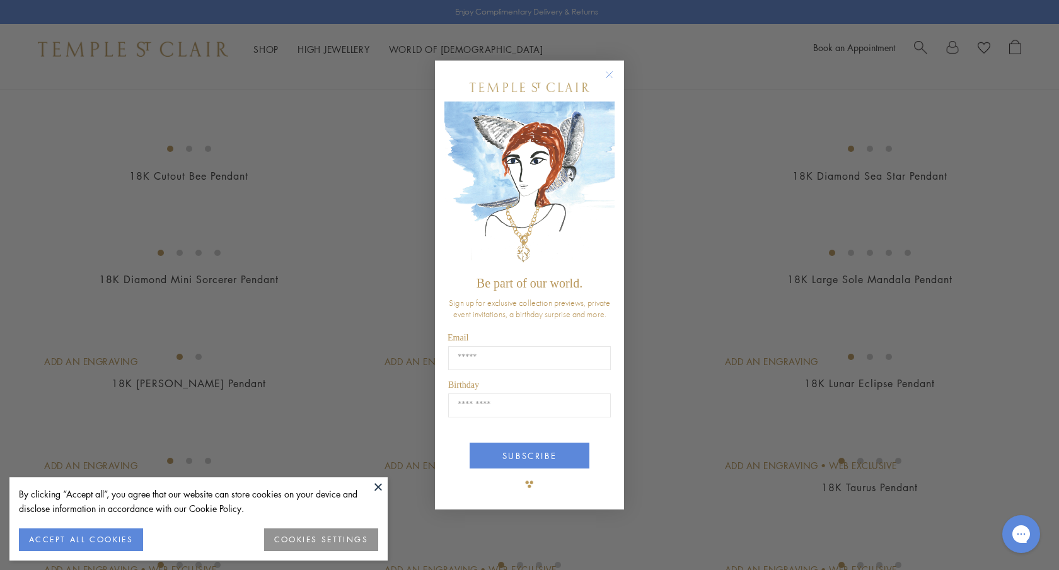
scroll to position [1856, 0]
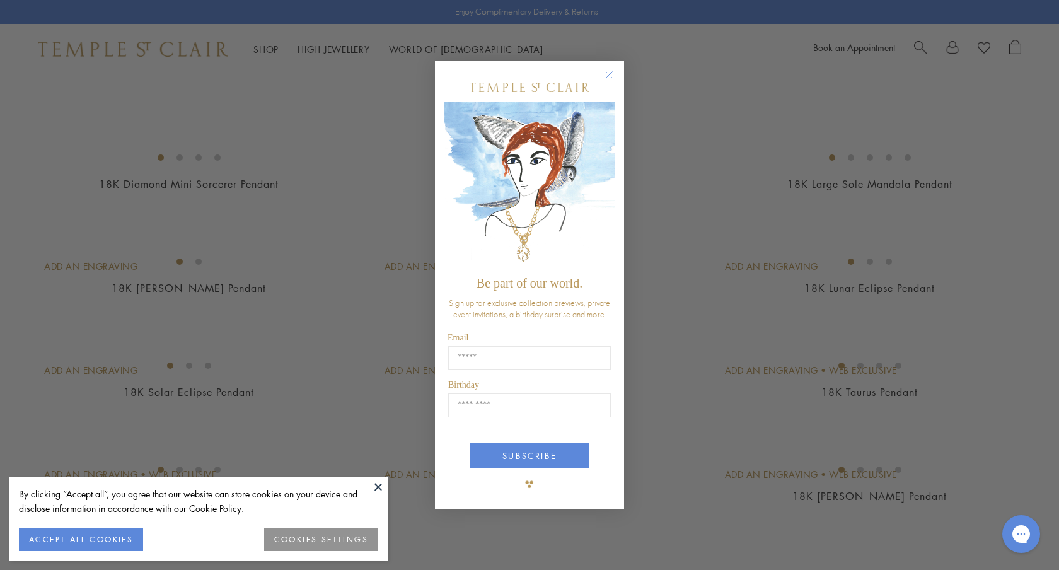
click at [610, 76] on circle "Close dialog" at bounding box center [609, 74] width 15 height 15
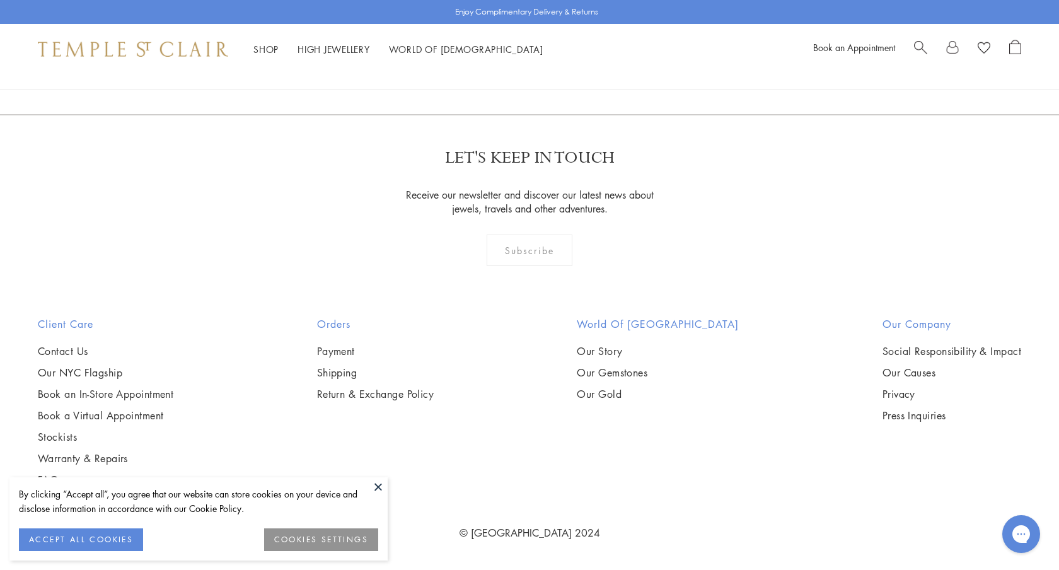
scroll to position [8810, 0]
click at [289, 539] on button "COOKIES SETTINGS" at bounding box center [321, 539] width 114 height 23
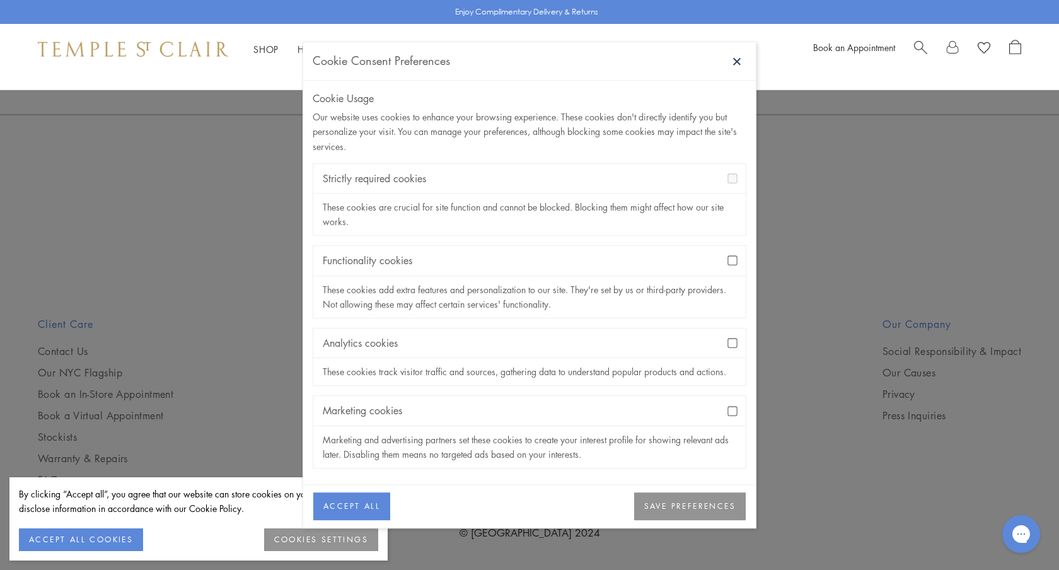
click at [679, 506] on button "SAVE PREFERENCES" at bounding box center [690, 506] width 112 height 28
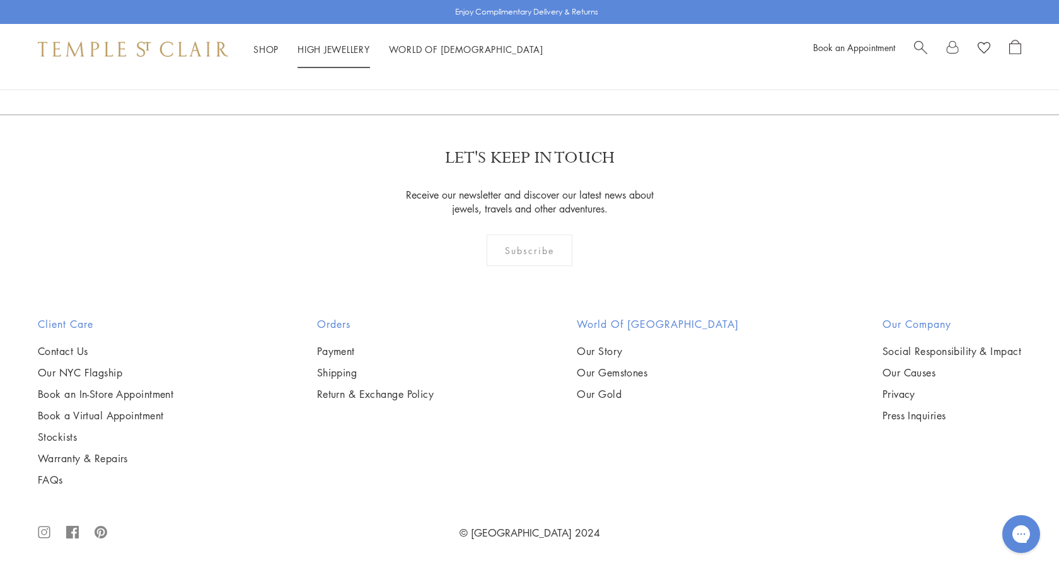
click at [334, 47] on link "High Jewellery High Jewellery" at bounding box center [334, 49] width 73 height 13
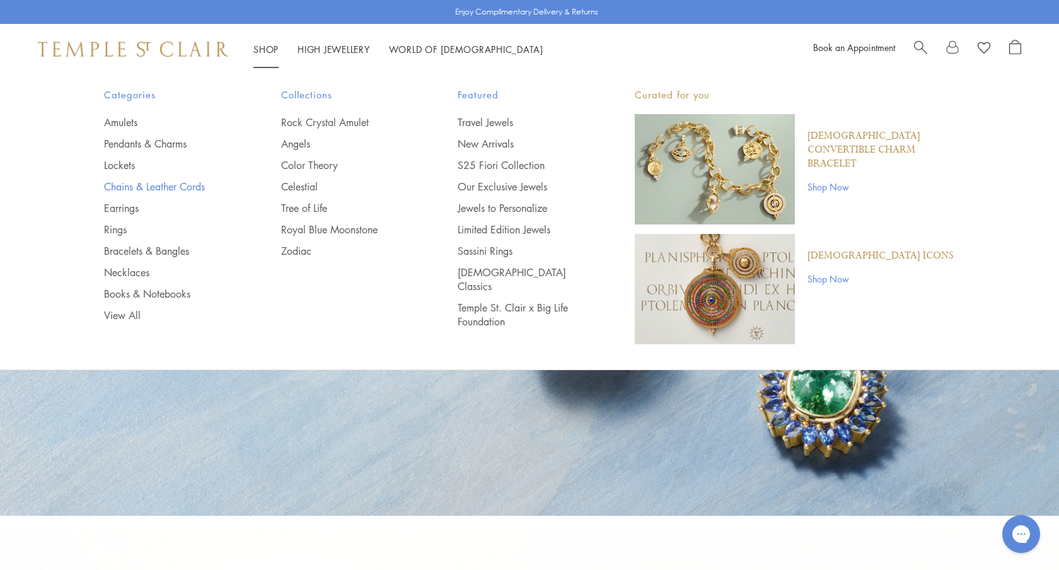
click at [176, 185] on link "Chains & Leather Cords" at bounding box center [167, 187] width 127 height 14
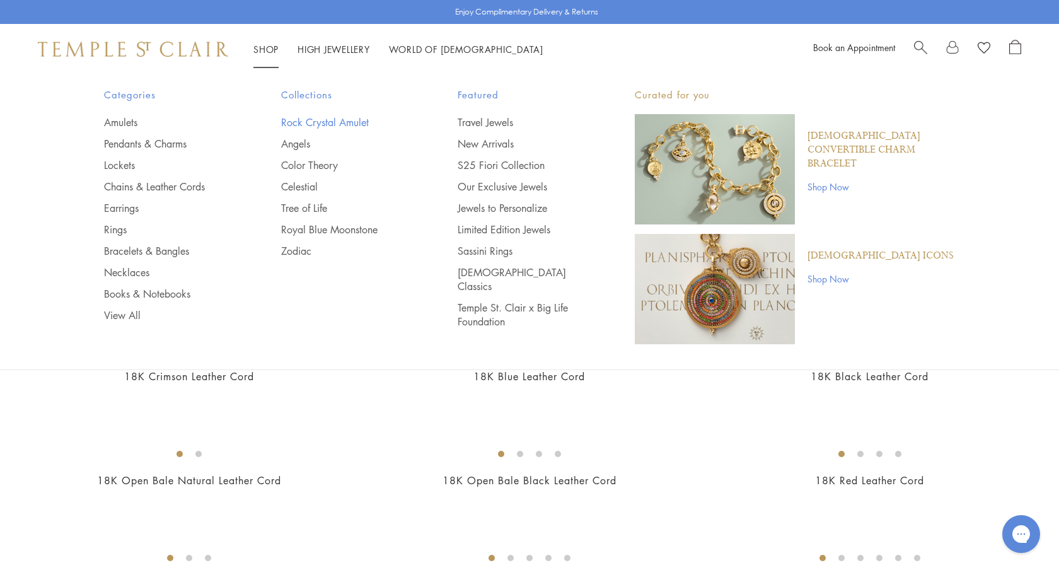
click at [318, 123] on link "Rock Crystal Amulet" at bounding box center [344, 122] width 127 height 14
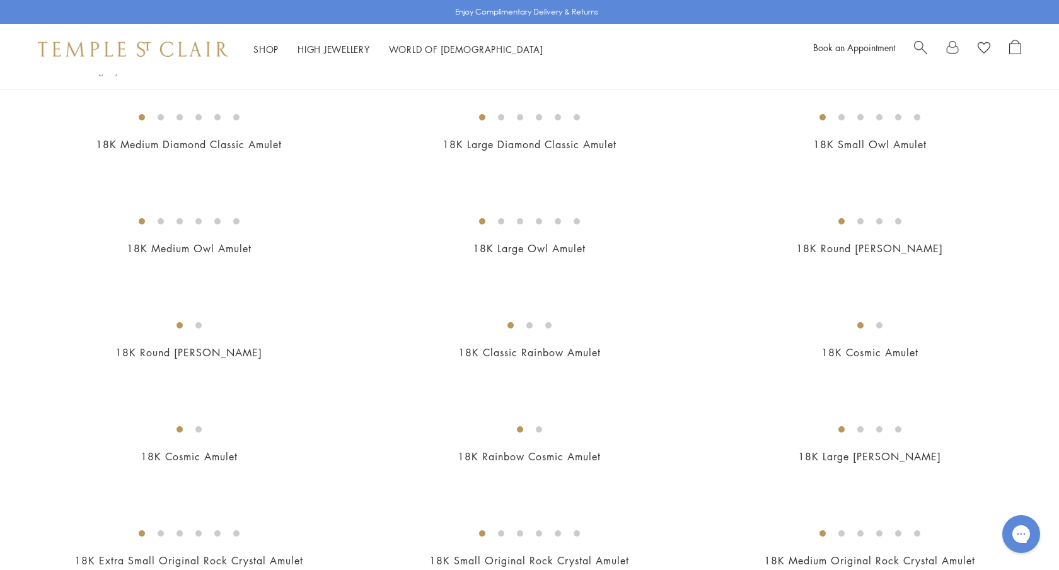
scroll to position [726, 0]
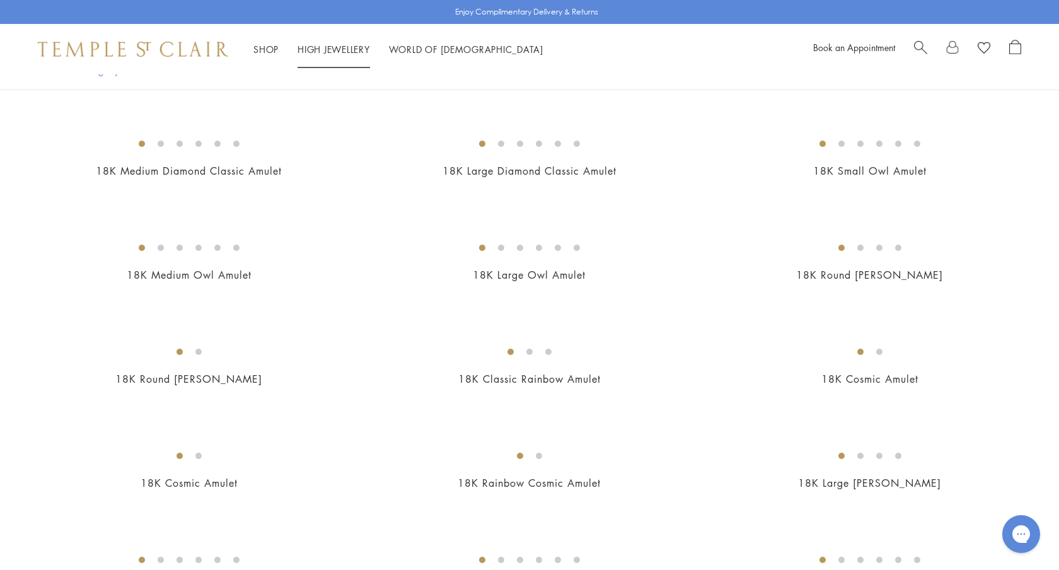
click at [346, 52] on link "High Jewellery High Jewellery" at bounding box center [334, 49] width 73 height 13
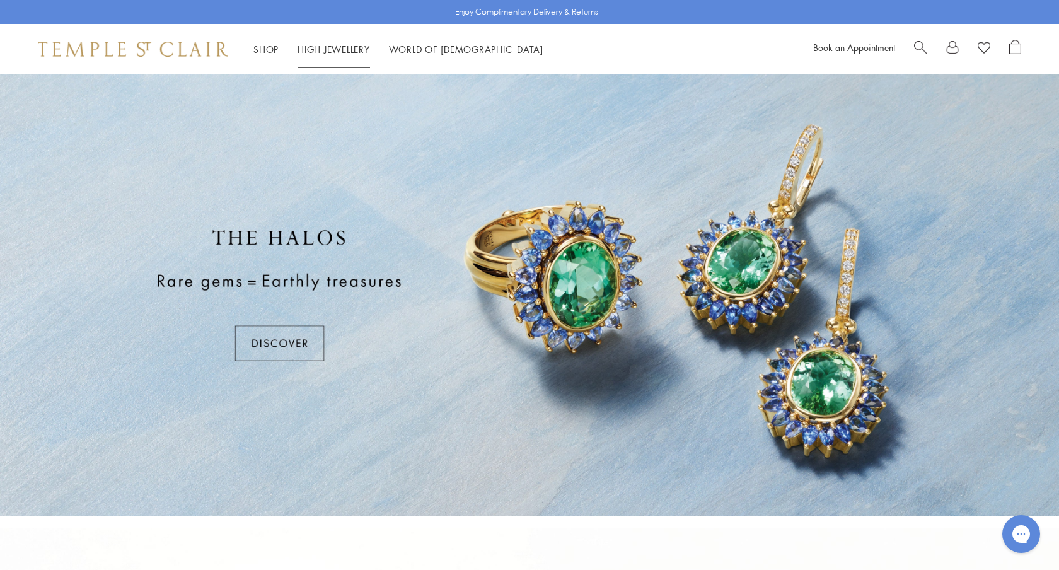
click at [348, 50] on link "High Jewellery High Jewellery" at bounding box center [334, 49] width 73 height 13
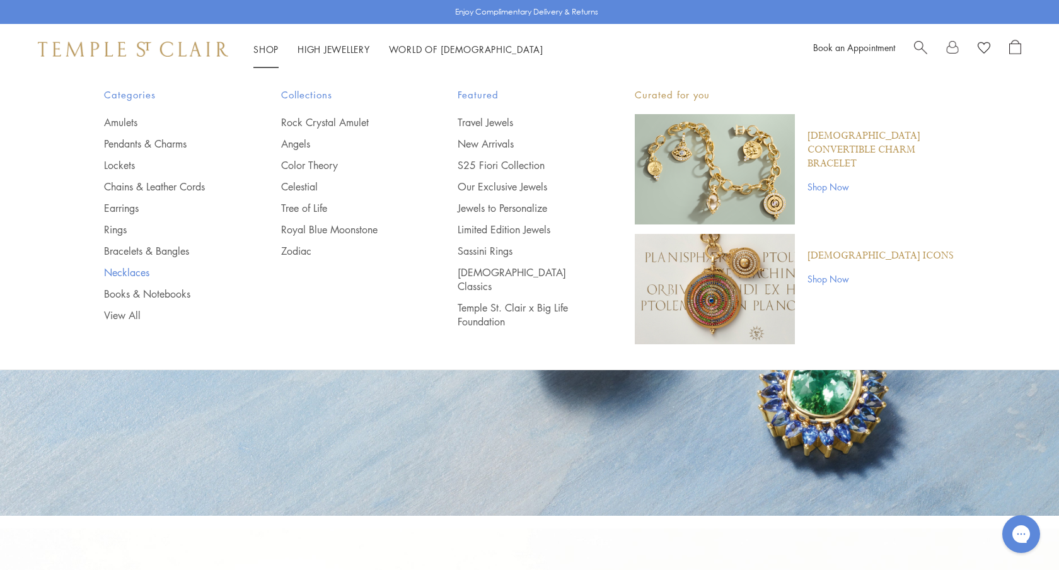
click at [141, 270] on link "Necklaces" at bounding box center [167, 272] width 127 height 14
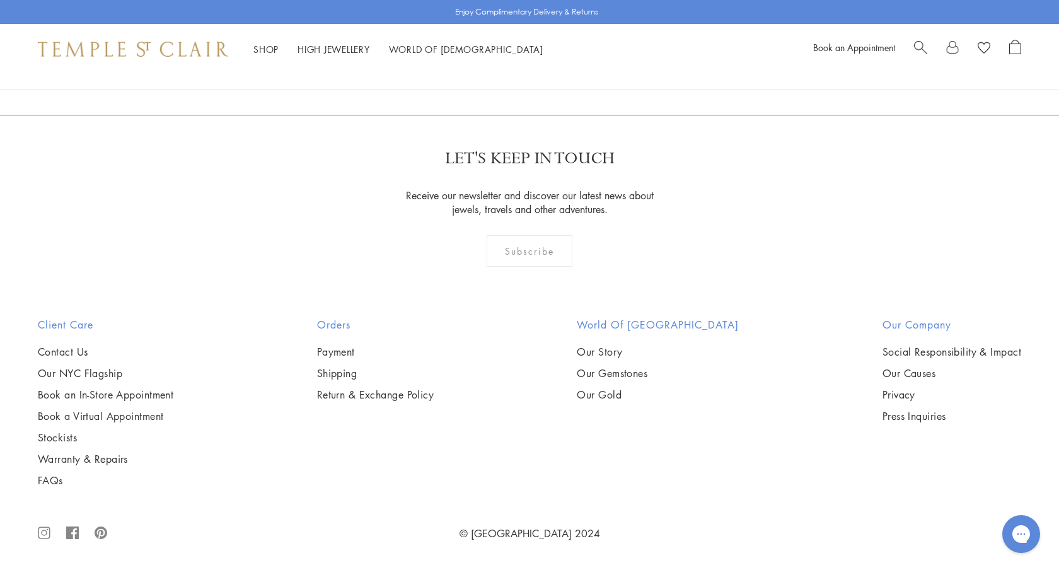
scroll to position [4749, 0]
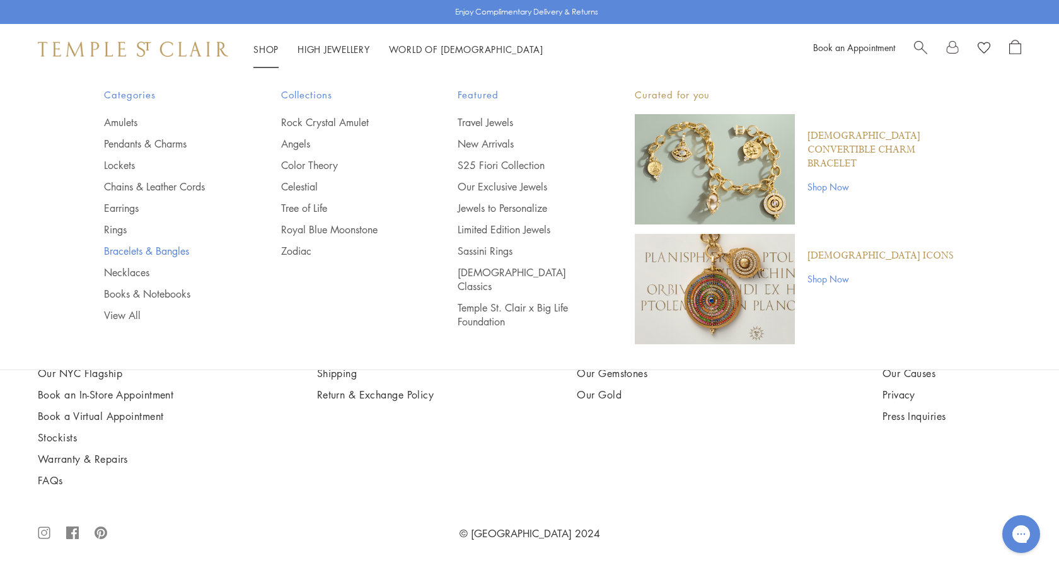
click at [141, 253] on link "Bracelets & Bangles" at bounding box center [167, 251] width 127 height 14
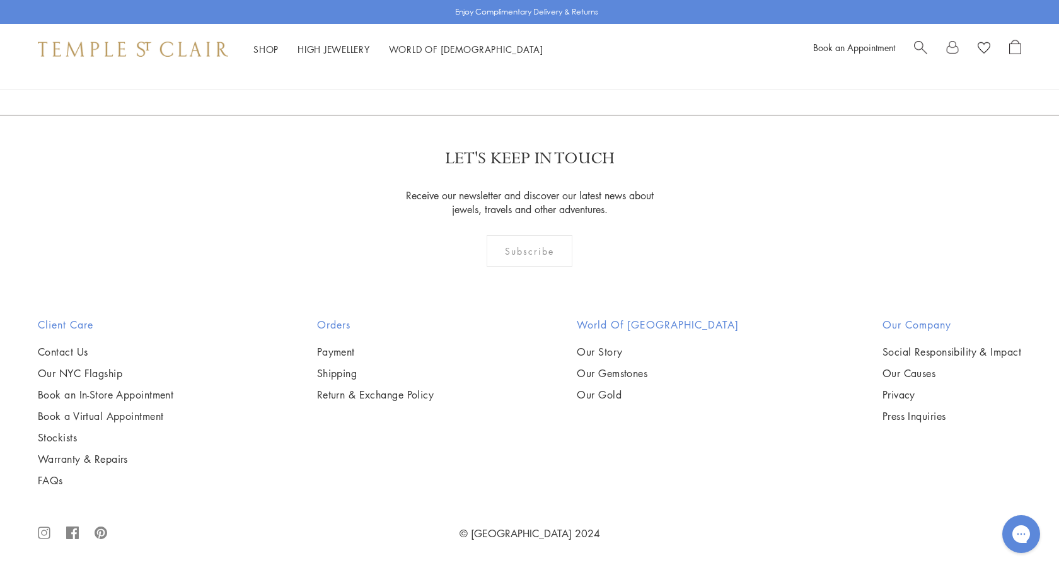
scroll to position [3710, 0]
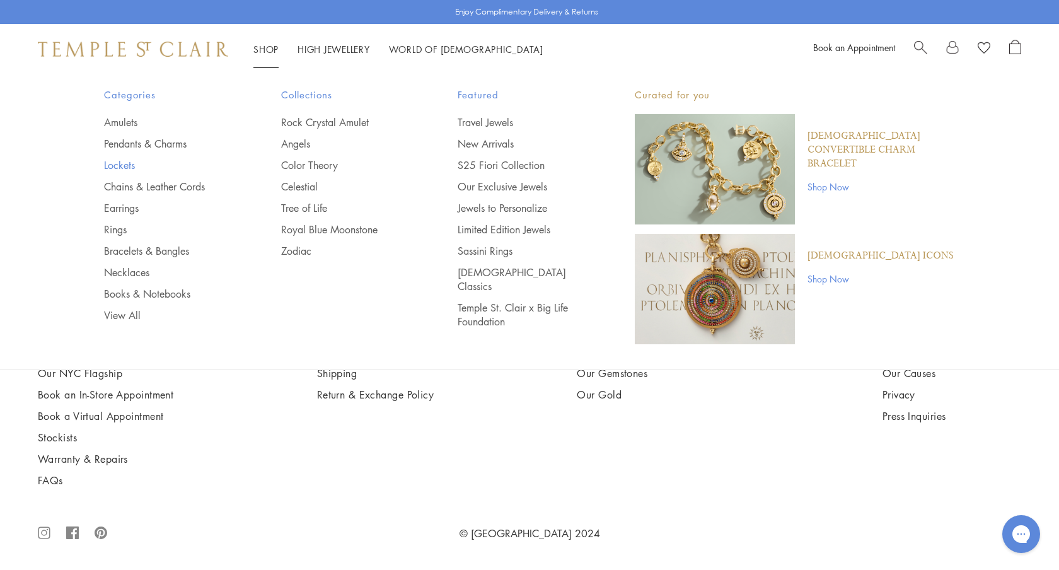
click at [128, 166] on link "Lockets" at bounding box center [167, 165] width 127 height 14
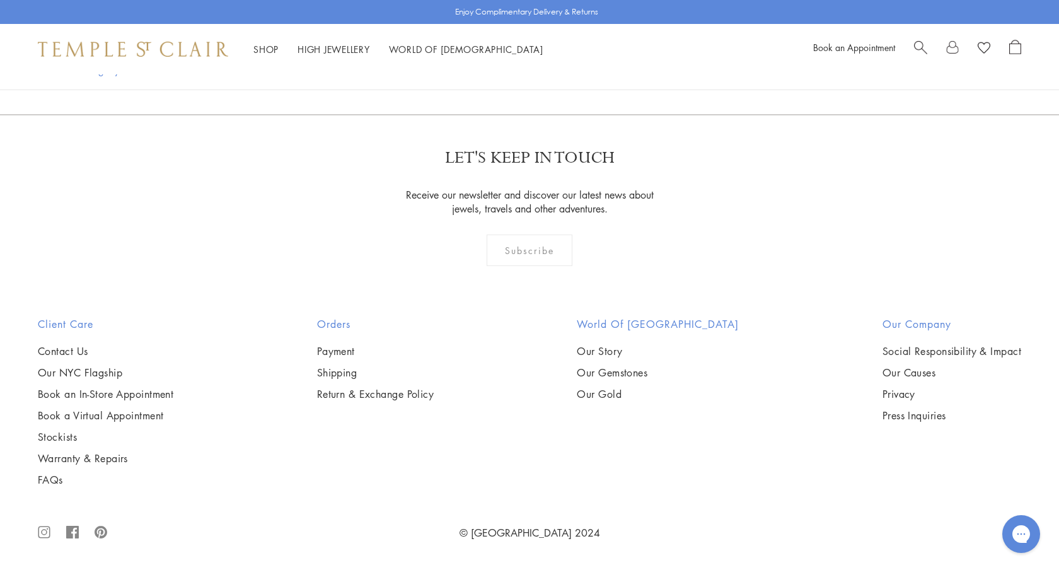
scroll to position [2037, 0]
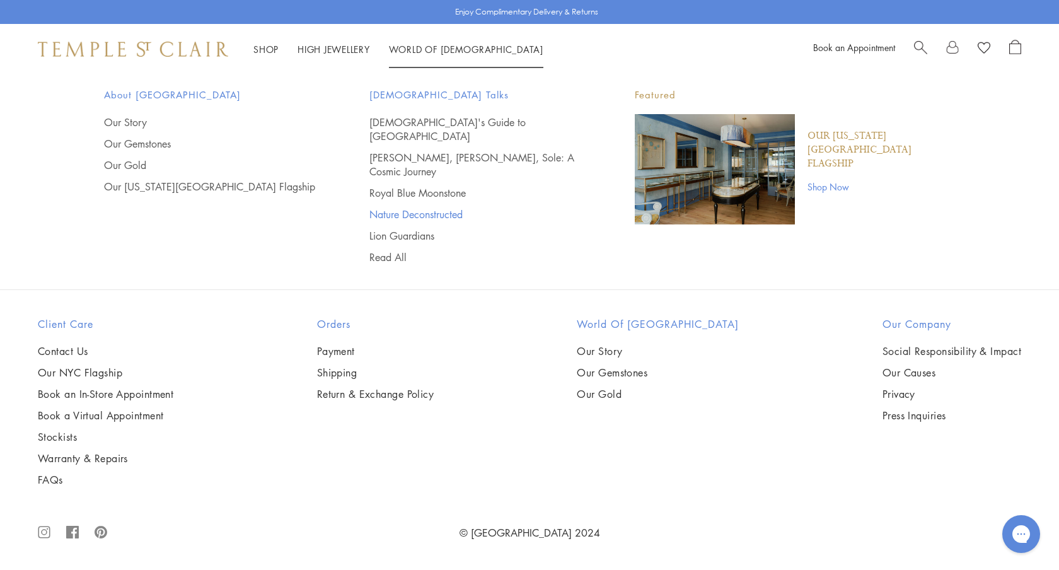
click at [429, 207] on link "Nature Deconstructed" at bounding box center [476, 214] width 215 height 14
click at [404, 229] on link "Lion Guardians" at bounding box center [476, 236] width 215 height 14
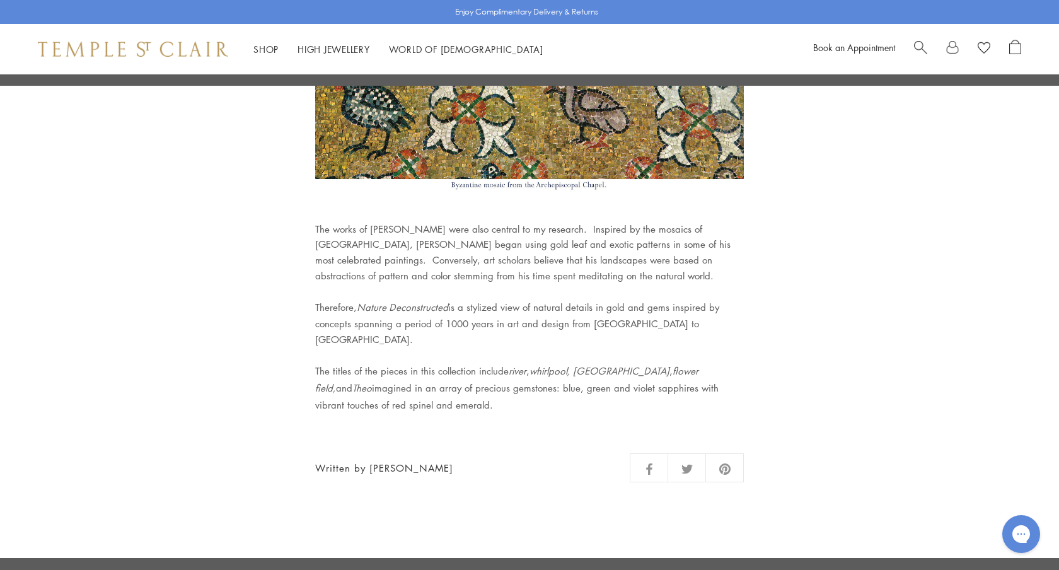
scroll to position [1477, 0]
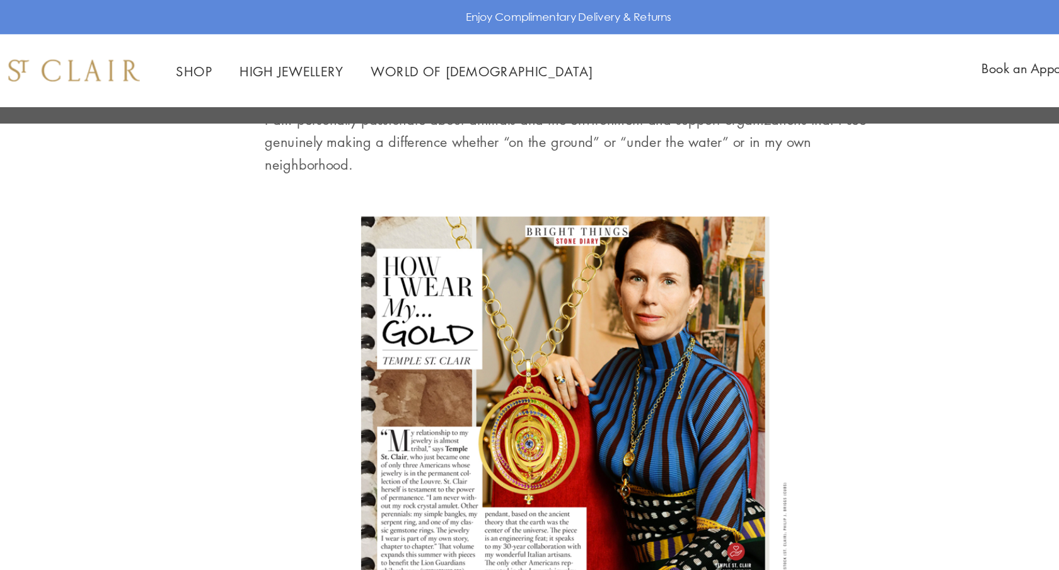
scroll to position [1136, 0]
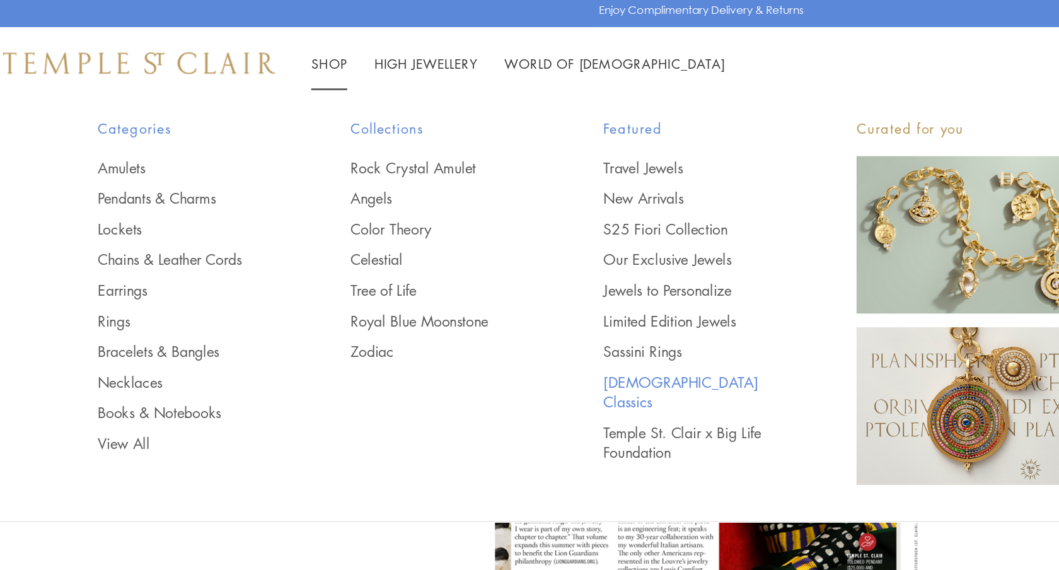
click at [458, 265] on link "[DEMOGRAPHIC_DATA] Classics" at bounding box center [521, 279] width 127 height 28
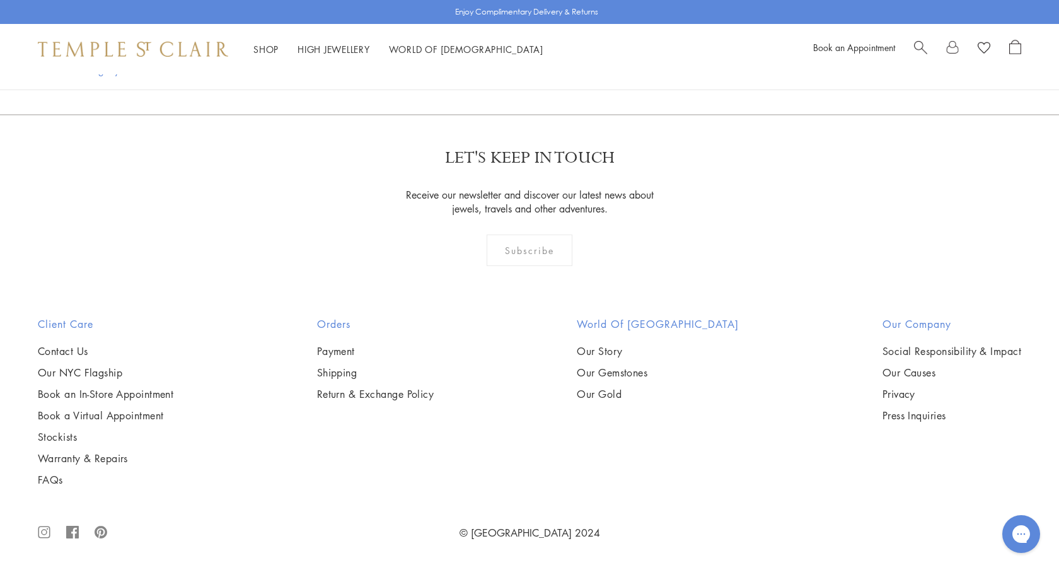
scroll to position [9200, 0]
click at [356, 51] on link "High Jewellery High Jewellery" at bounding box center [334, 49] width 73 height 13
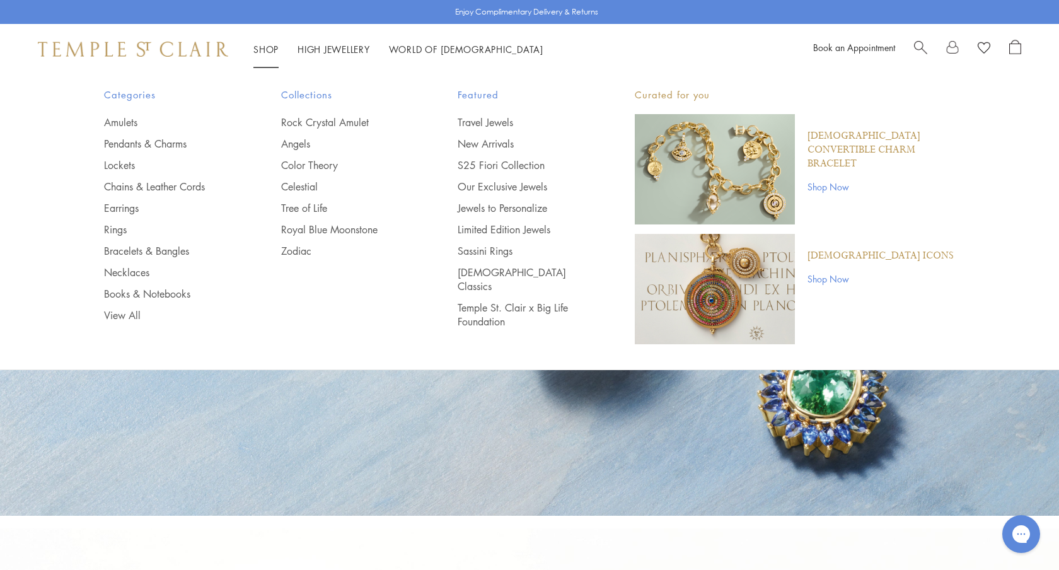
click at [271, 49] on link "Shop Shop" at bounding box center [265, 49] width 25 height 13
click at [470, 163] on link "S25 Fiori Collection" at bounding box center [521, 165] width 127 height 14
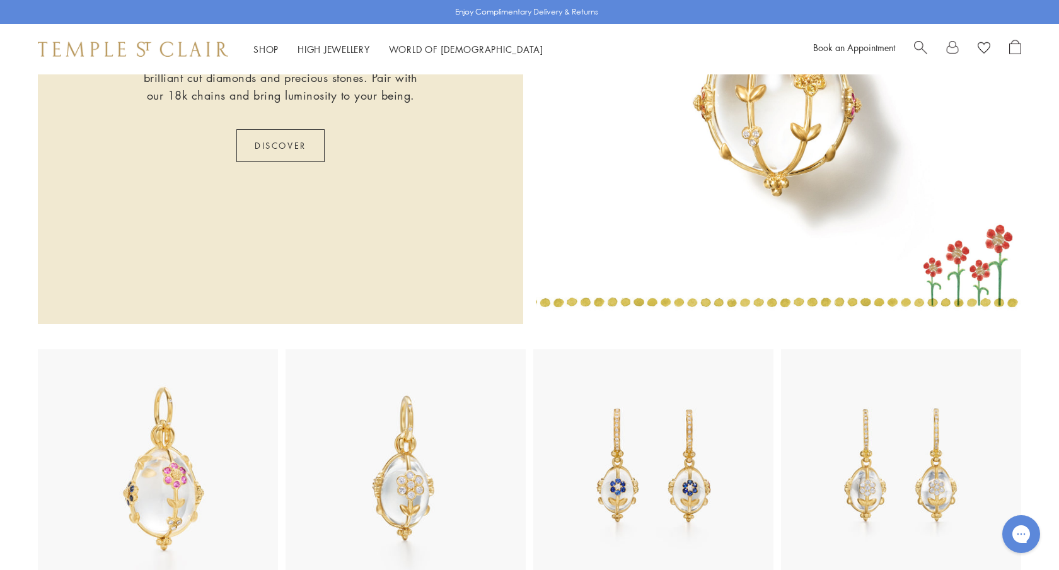
scroll to position [655, 0]
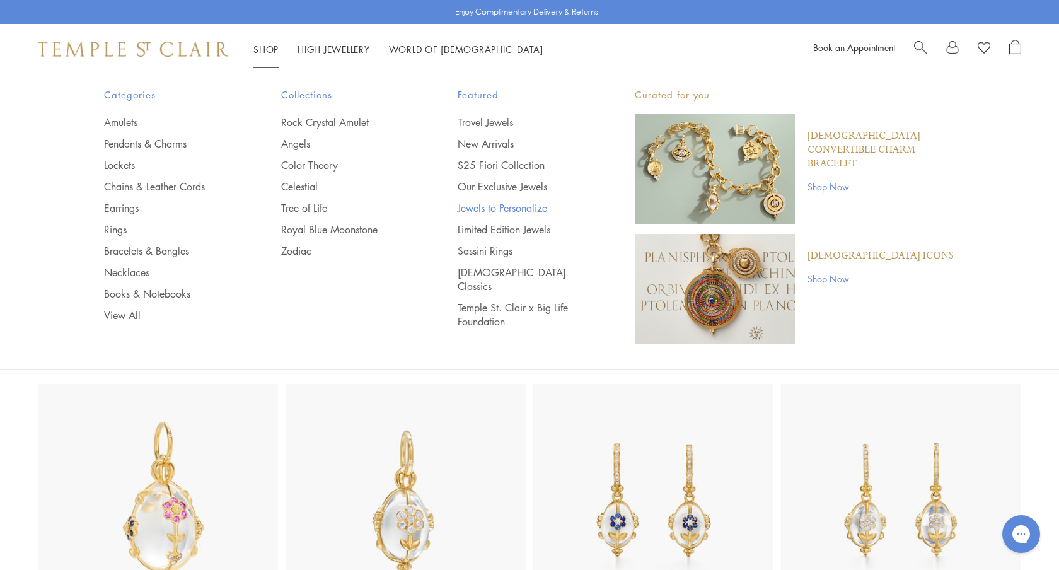
click at [492, 208] on link "Jewels to Personalize" at bounding box center [521, 208] width 127 height 14
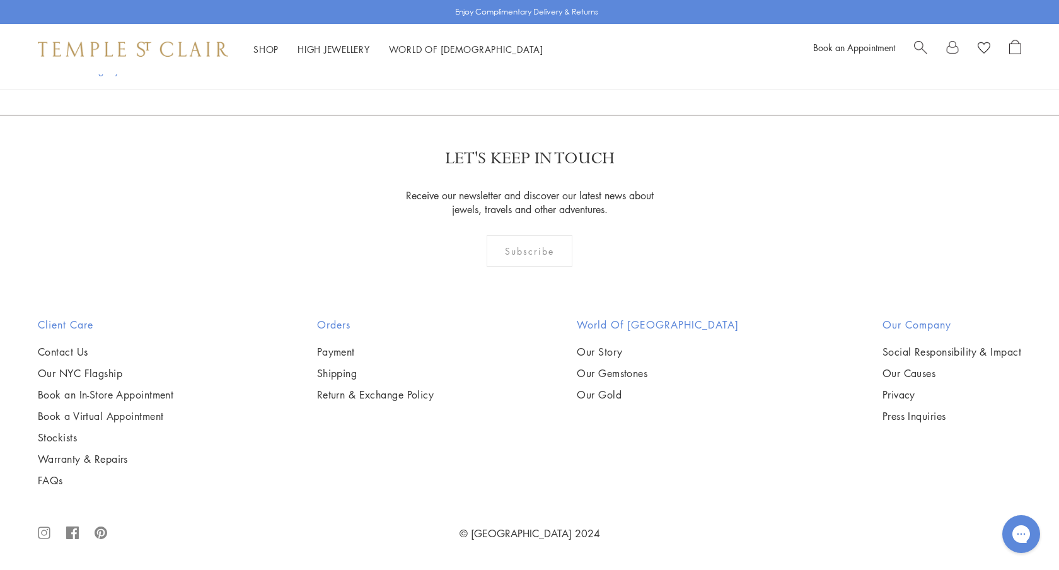
scroll to position [3290, 0]
